Goal: Find contact information: Find contact information

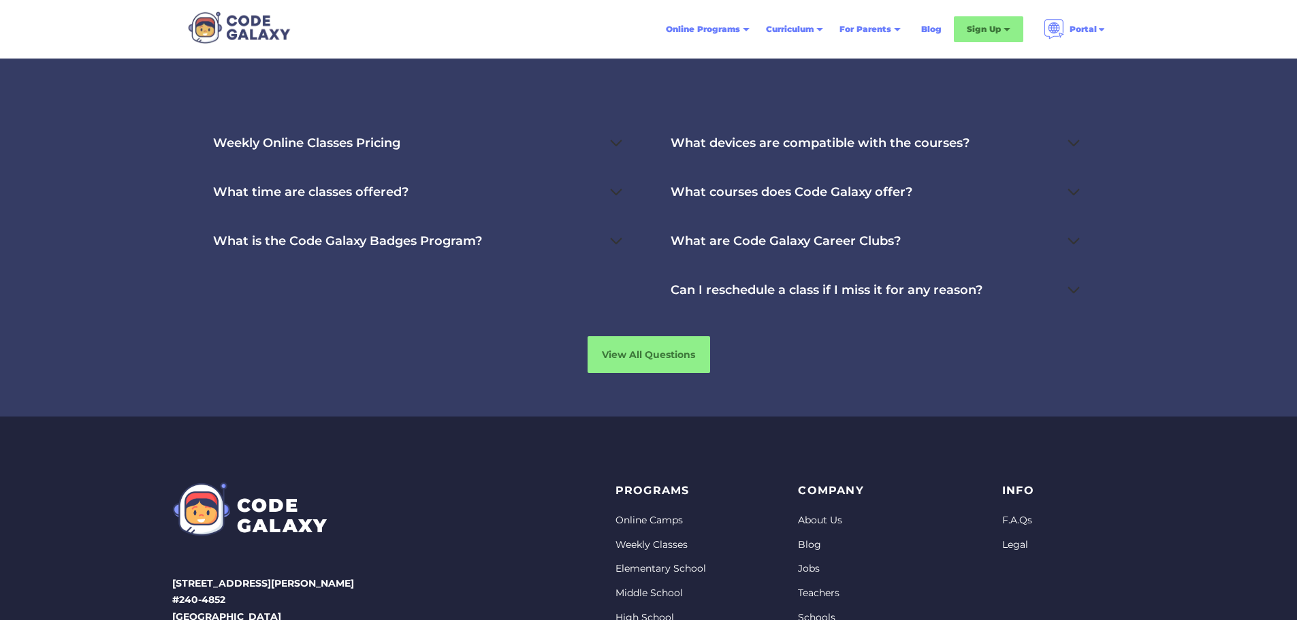
scroll to position [5660, 0]
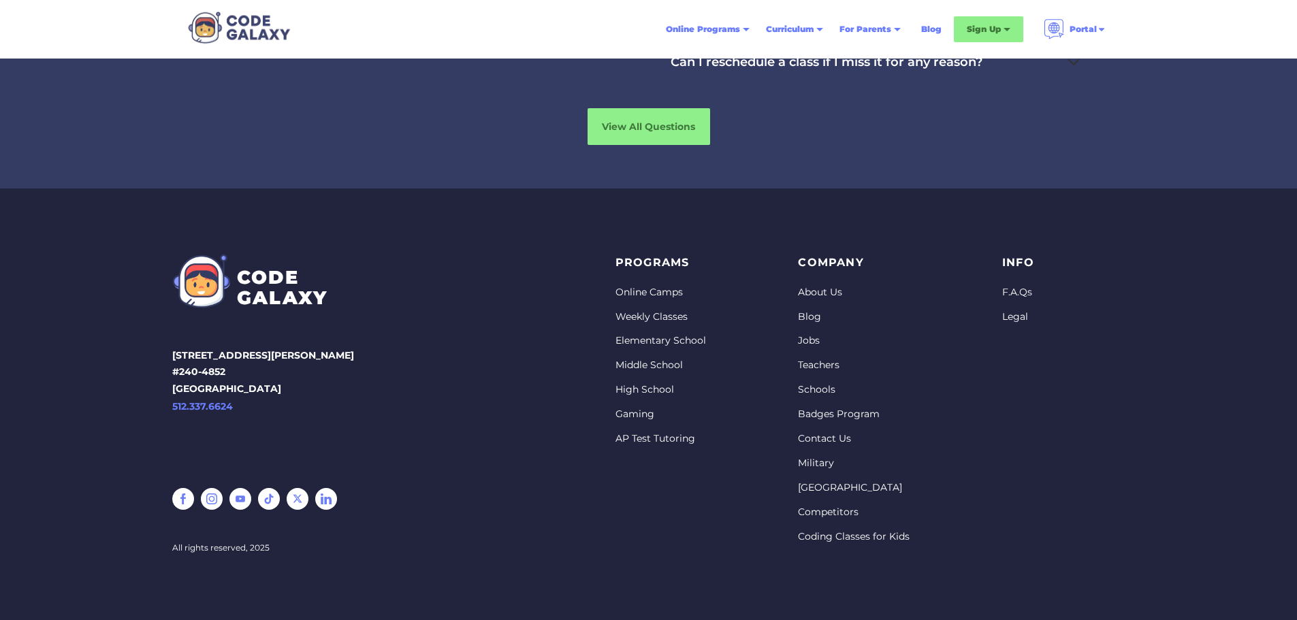
drag, startPoint x: 1299, startPoint y: 46, endPoint x: 1305, endPoint y: 582, distance: 535.7
click at [839, 441] on link "Contact Us" at bounding box center [854, 439] width 112 height 14
click at [835, 438] on link "Contact Us" at bounding box center [854, 439] width 112 height 14
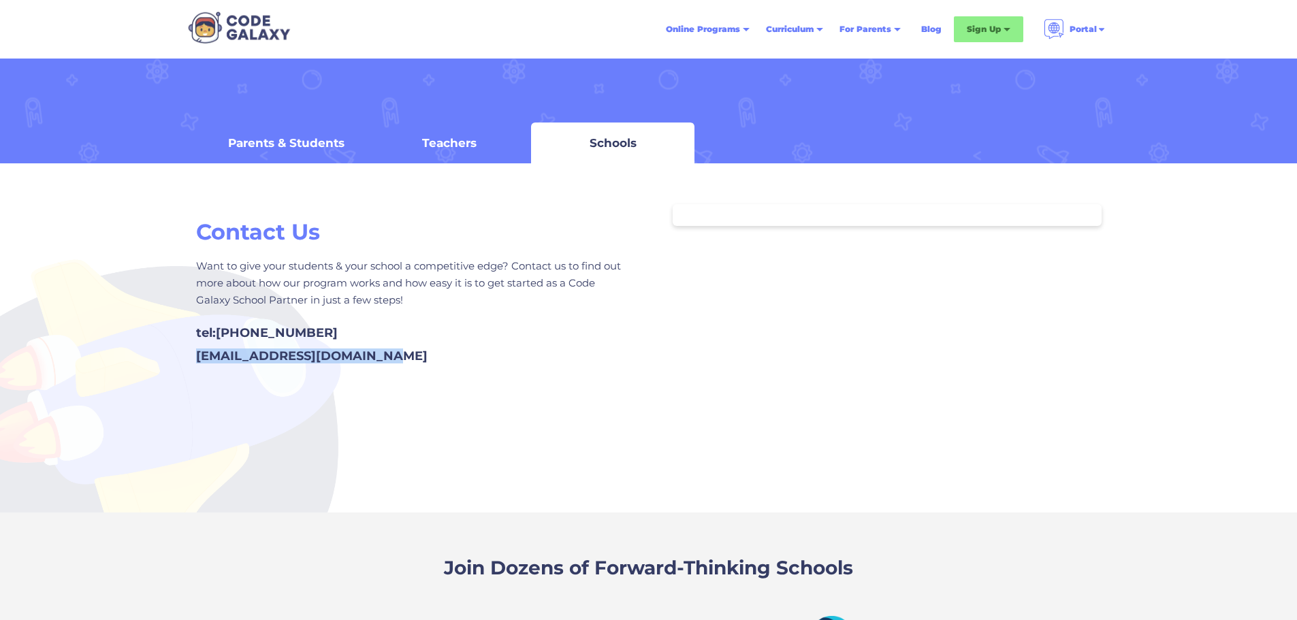
drag, startPoint x: 389, startPoint y: 359, endPoint x: 198, endPoint y: 361, distance: 190.6
click at [198, 361] on div "tel: [PHONE_NUMBER] [EMAIL_ADDRESS][DOMAIN_NAME]" at bounding box center [410, 341] width 429 height 44
copy div "[EMAIL_ADDRESS][DOMAIN_NAME]"
